Goal: Task Accomplishment & Management: Manage account settings

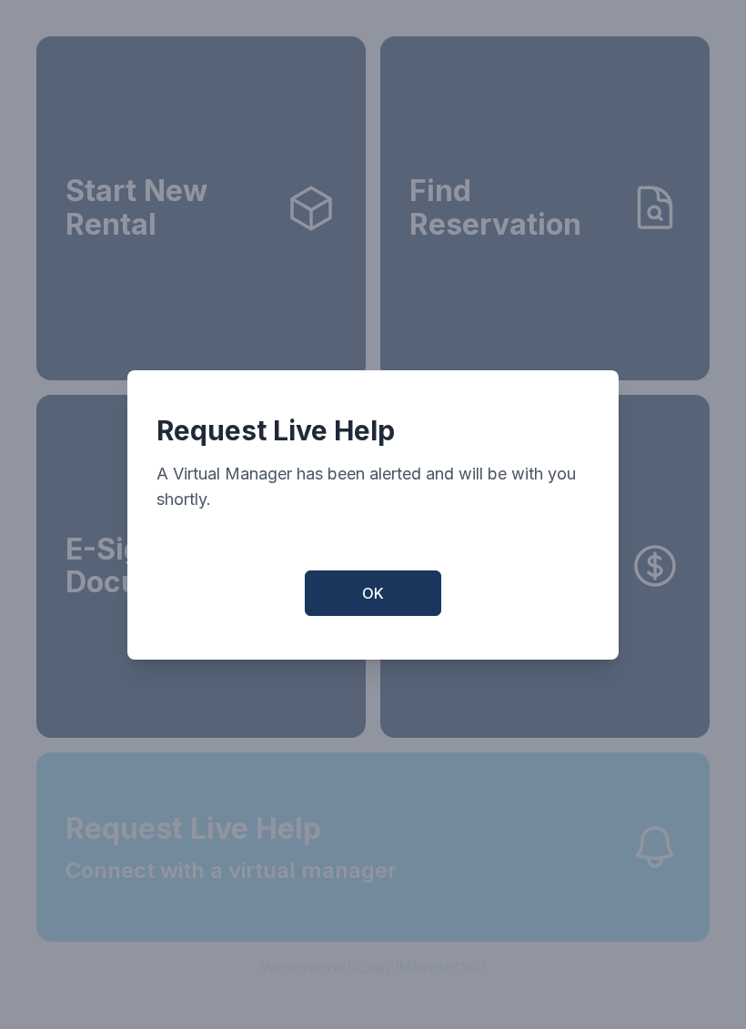
click at [391, 600] on button "OK" at bounding box center [373, 594] width 137 height 46
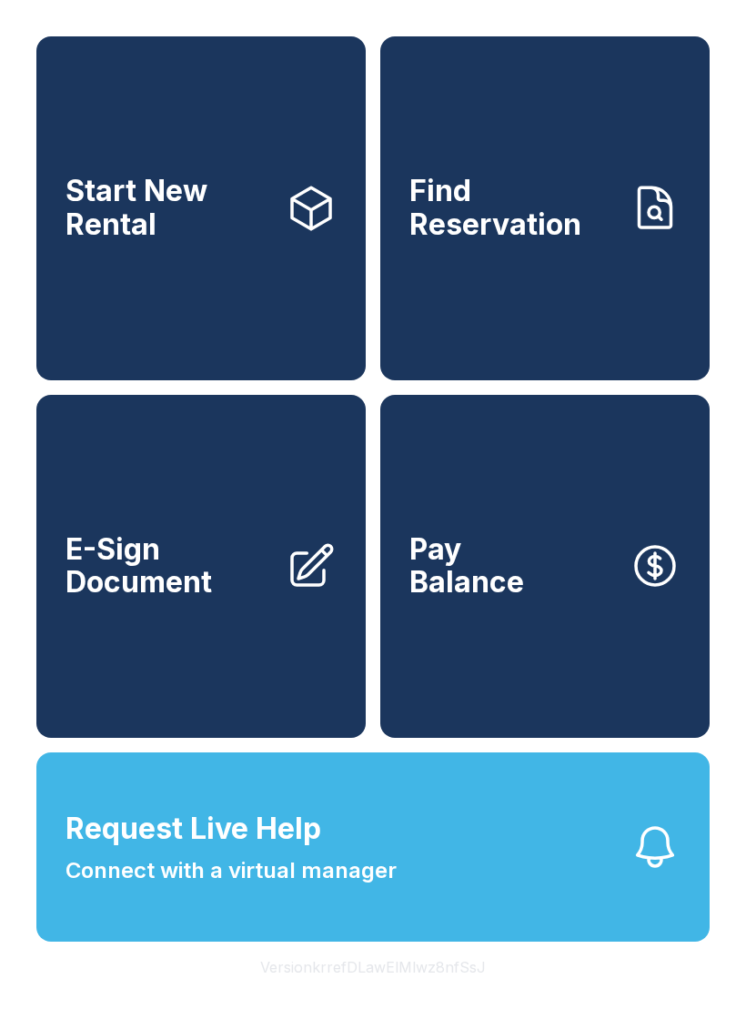
click at [251, 851] on span "Request Live Help" at bounding box center [194, 829] width 256 height 44
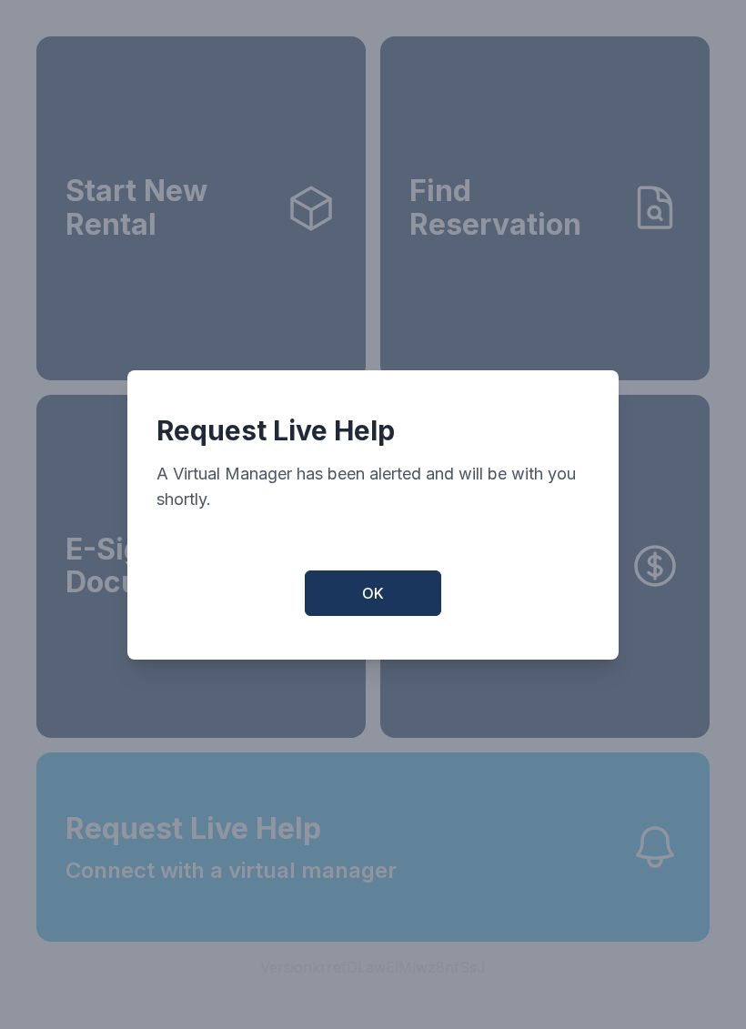
click at [399, 577] on div "Request Live Help A Virtual Manager has been alerted and will be with you short…" at bounding box center [372, 514] width 491 height 289
click at [358, 605] on button "OK" at bounding box center [373, 594] width 137 height 46
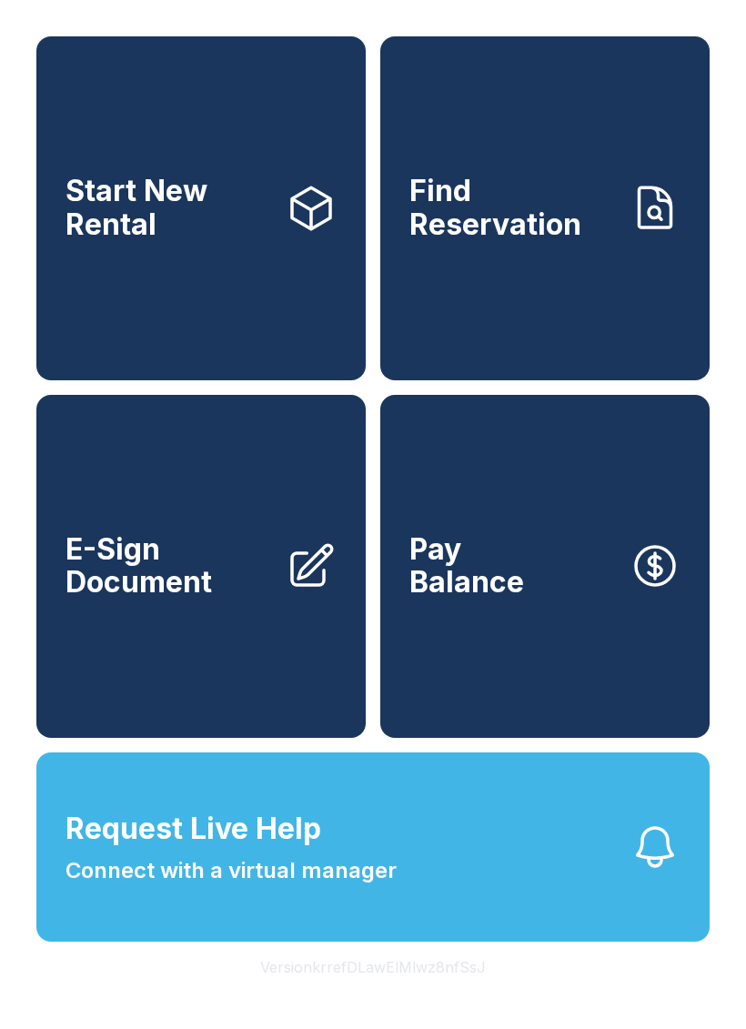
click at [527, 256] on link "Find Reservation" at bounding box center [544, 208] width 329 height 344
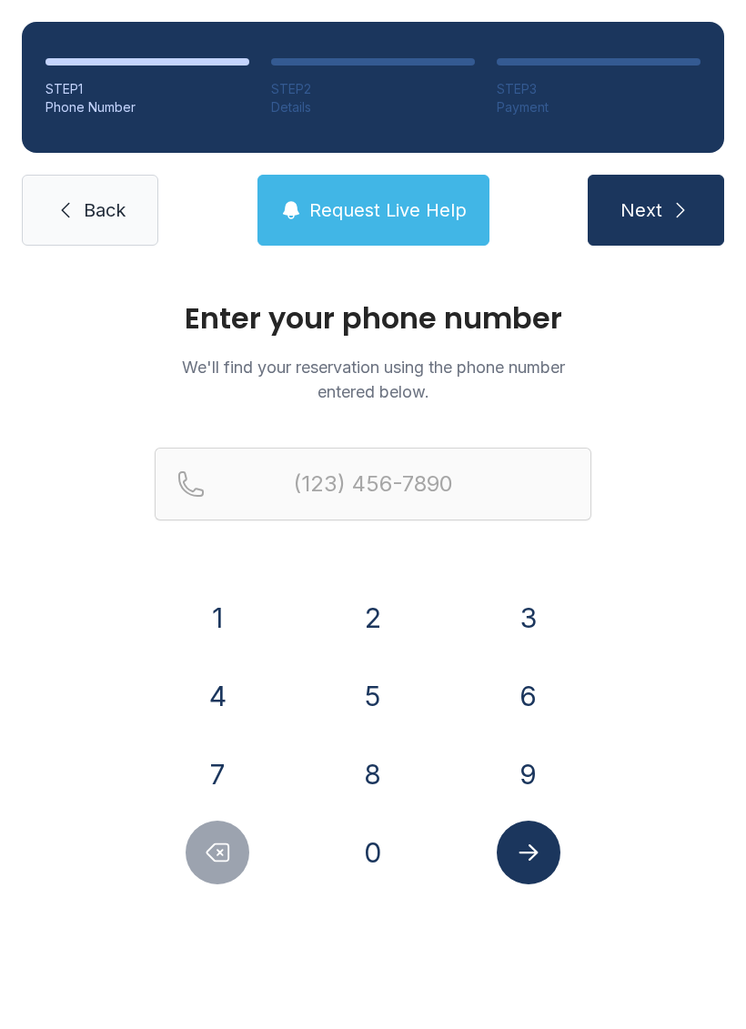
click at [105, 213] on span "Back" at bounding box center [105, 210] width 42 height 25
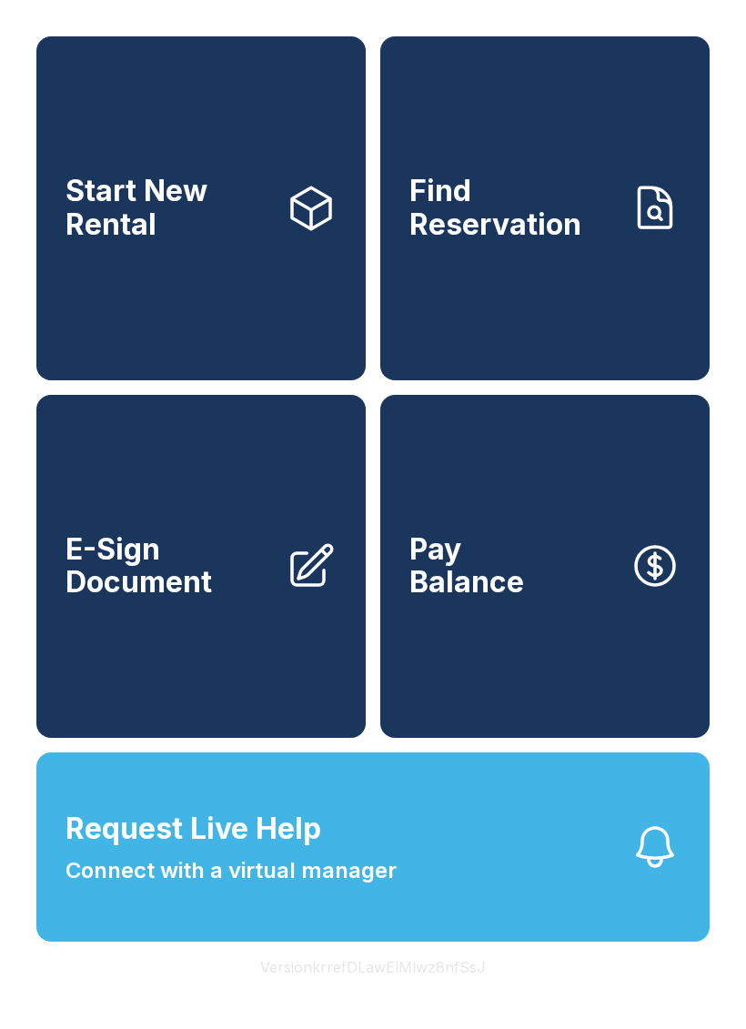
click at [193, 274] on link "Start New Rental" at bounding box center [200, 208] width 329 height 344
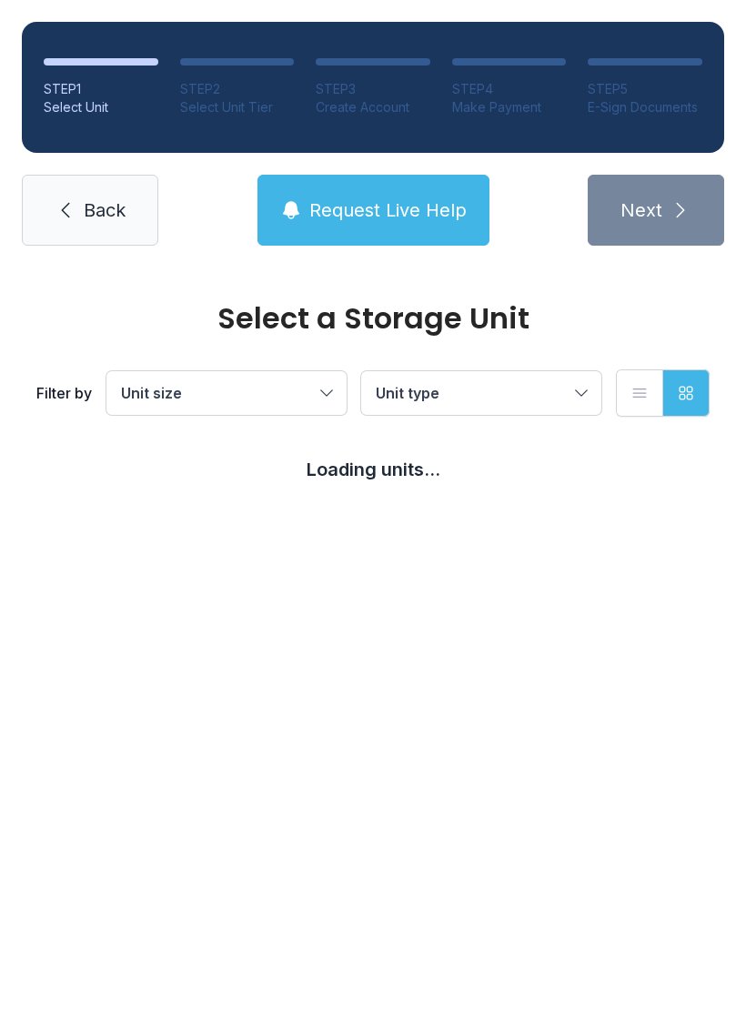
click at [99, 213] on span "Back" at bounding box center [105, 210] width 42 height 25
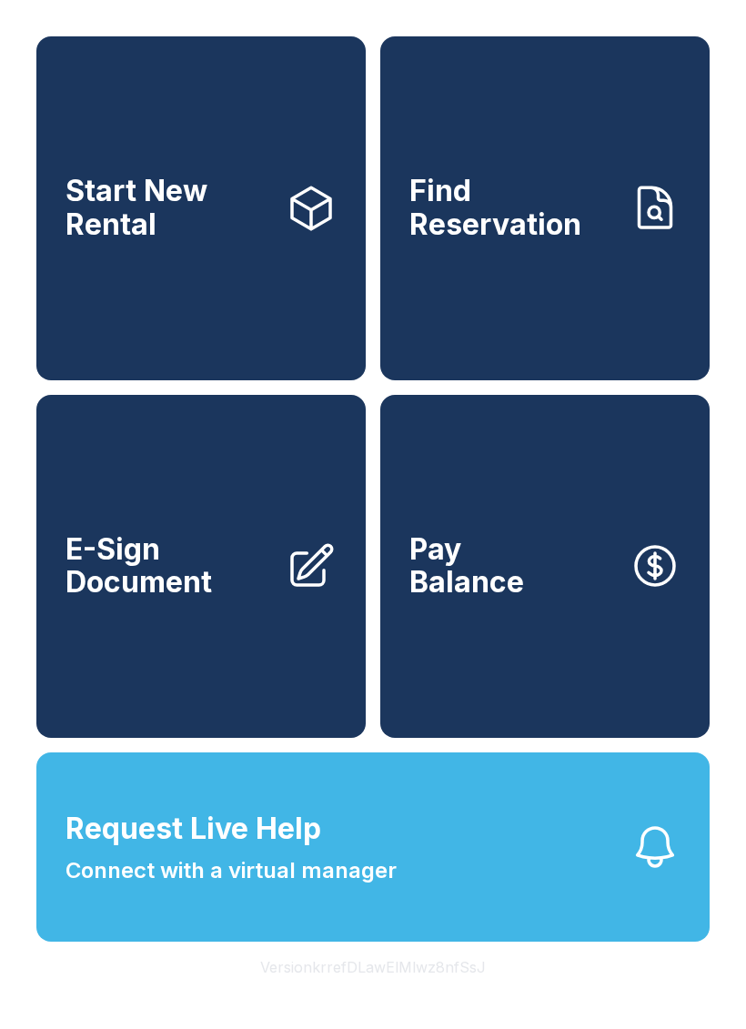
click at [224, 739] on link "E-Sign Document" at bounding box center [200, 567] width 329 height 344
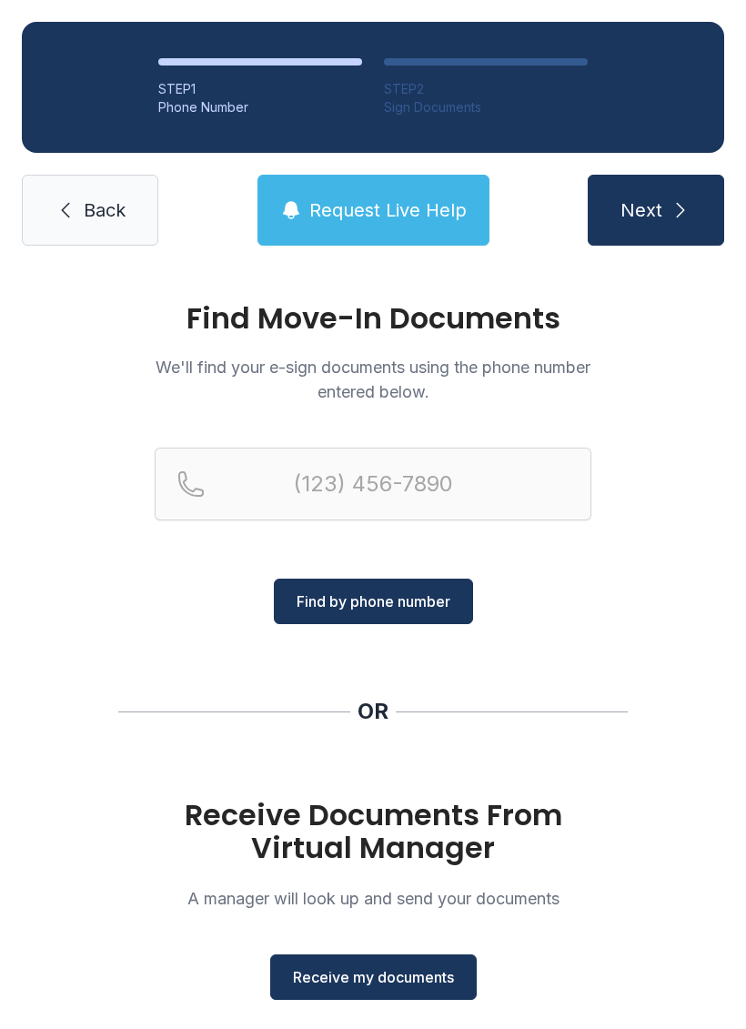
click at [371, 965] on button "Receive my documents" at bounding box center [373, 978] width 207 height 46
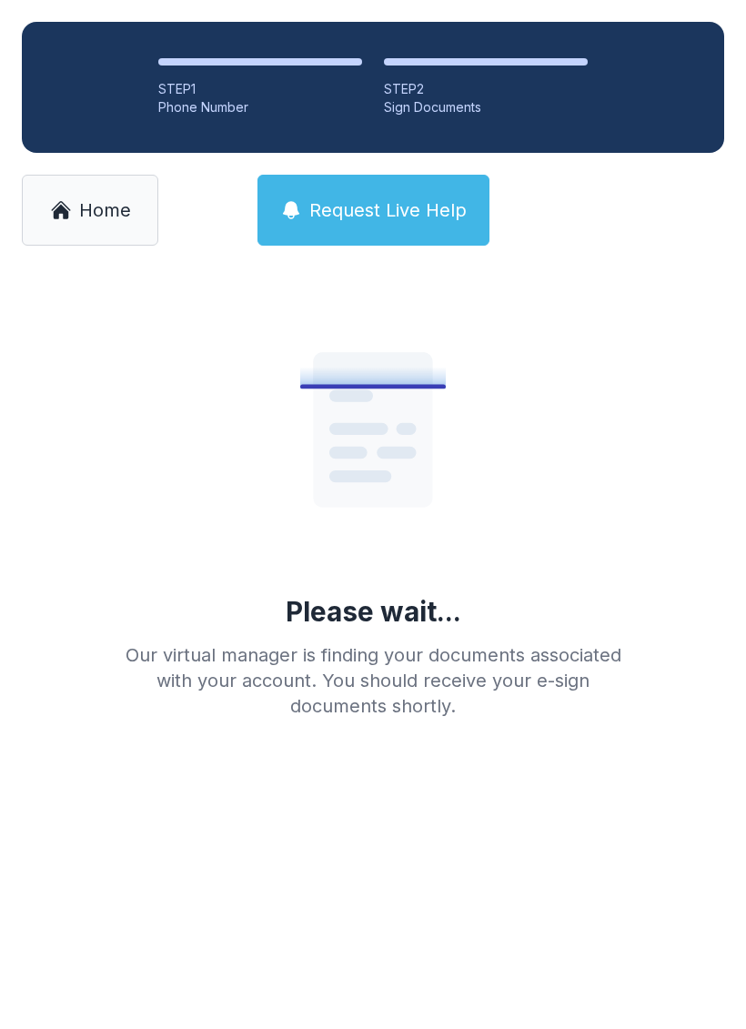
click at [224, 992] on main "Please wait... Our virtual manager is finding your documents associated with yo…" at bounding box center [373, 649] width 746 height 762
click at [87, 228] on link "Home" at bounding box center [90, 210] width 137 height 71
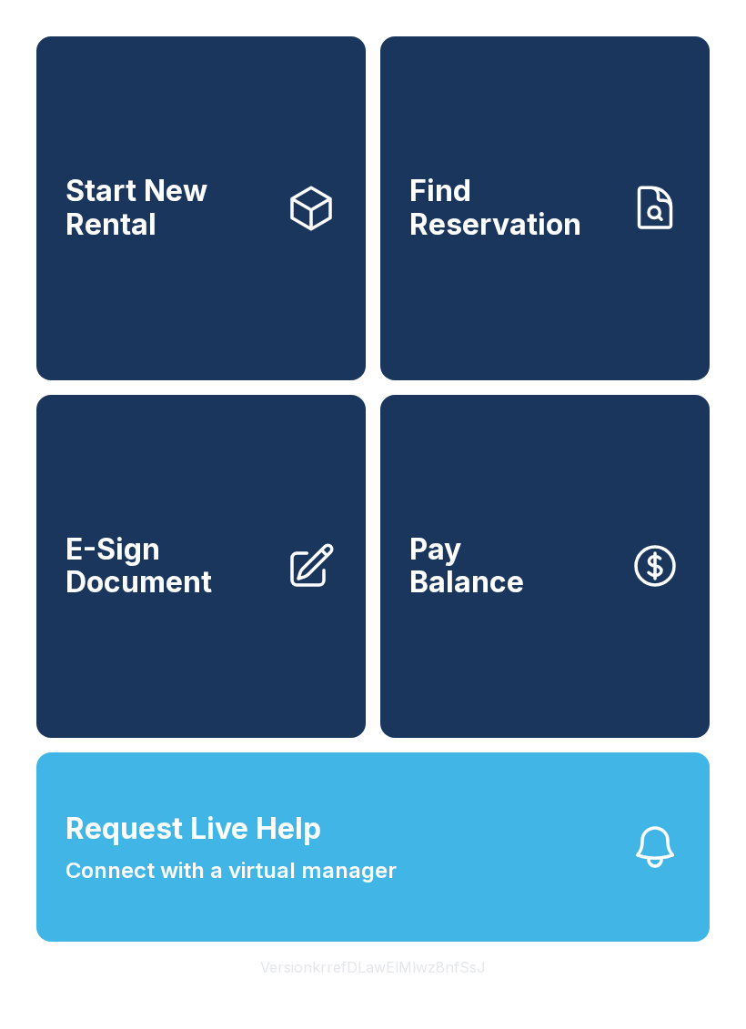
click at [473, 684] on button "Pay Balance" at bounding box center [544, 567] width 329 height 344
